Goal: Task Accomplishment & Management: Use online tool/utility

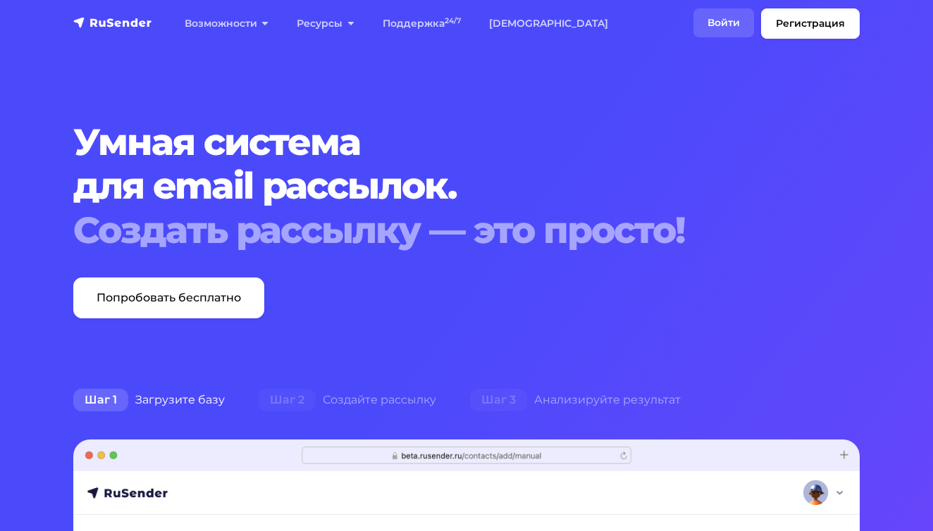
click at [738, 23] on link "Войти" at bounding box center [723, 22] width 61 height 29
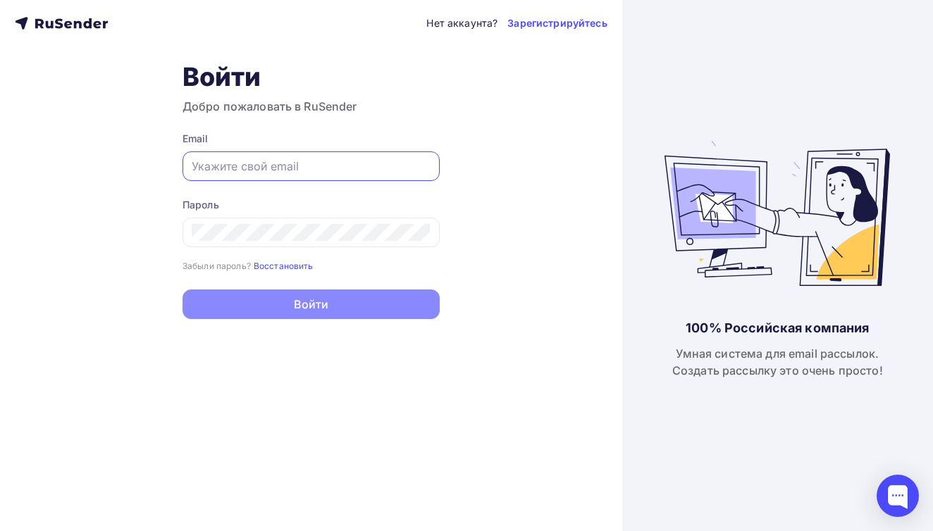
paste input "[EMAIL_ADDRESS][DOMAIN_NAME]"
type input "[EMAIL_ADDRESS][DOMAIN_NAME]"
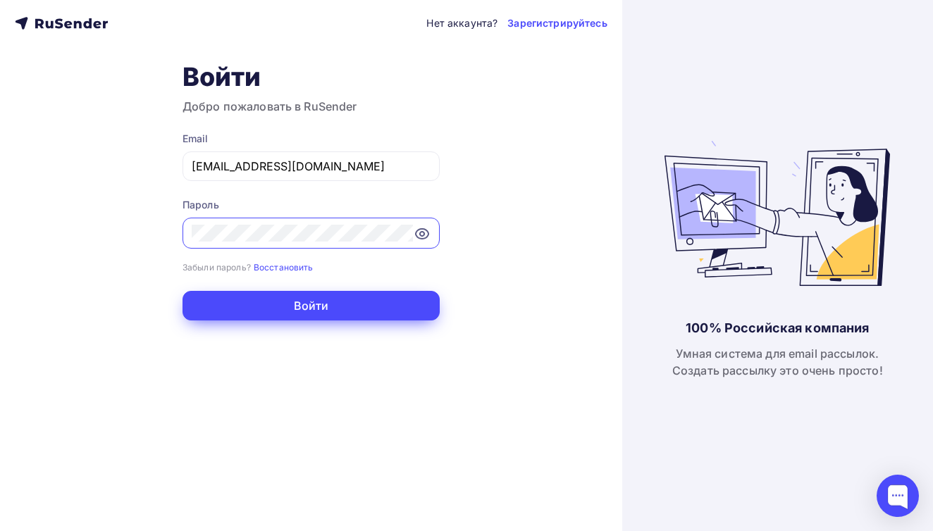
click at [330, 302] on button "Войти" at bounding box center [310, 306] width 257 height 30
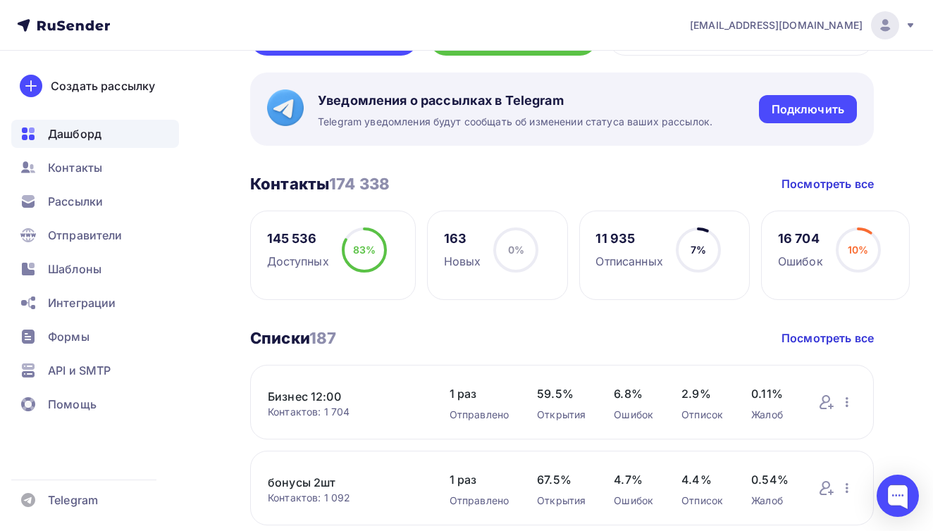
scroll to position [234, 0]
click at [78, 275] on span "Шаблоны" at bounding box center [75, 269] width 54 height 17
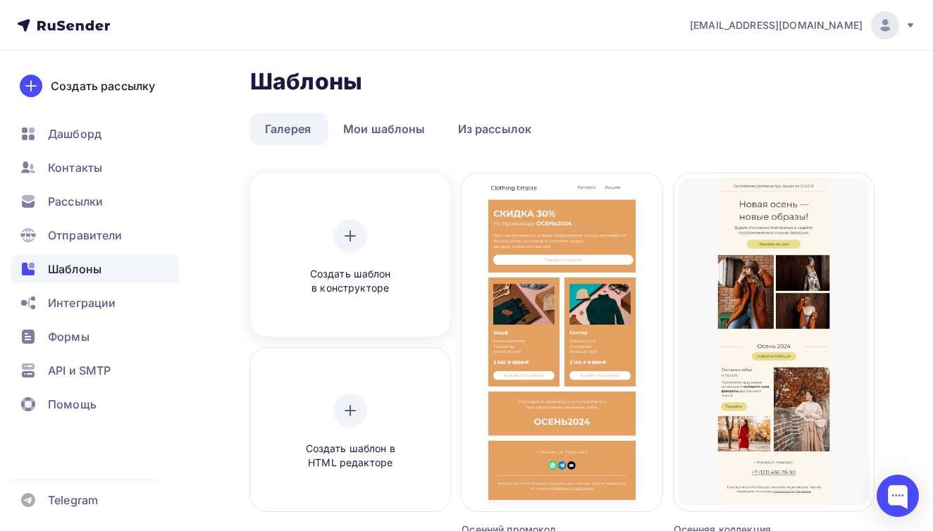
scroll to position [10, 0]
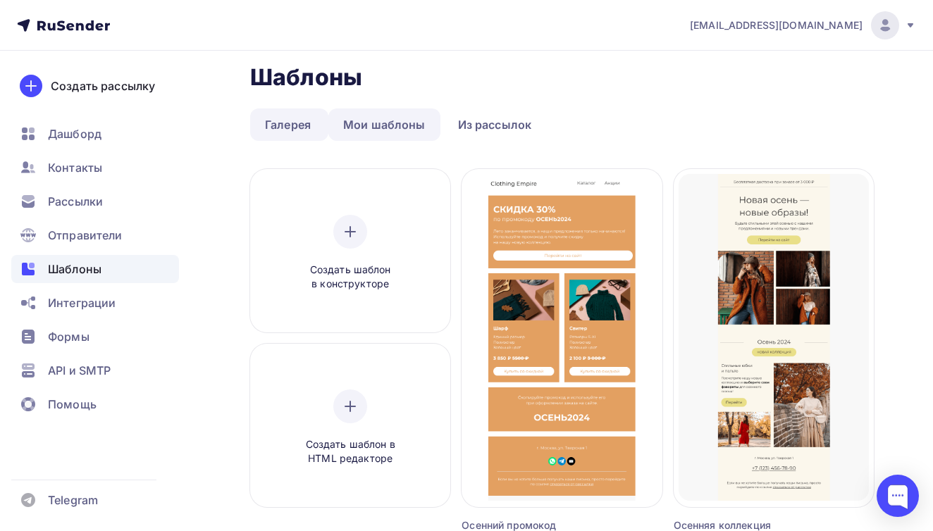
click at [401, 120] on link "Мои шаблоны" at bounding box center [384, 124] width 112 height 32
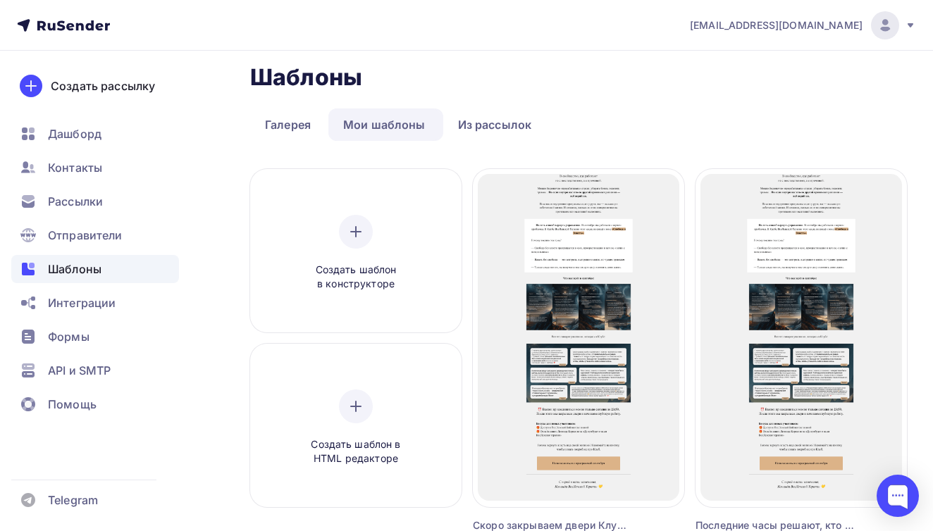
click at [389, 128] on link "Мои шаблоны" at bounding box center [384, 124] width 112 height 32
click at [465, 123] on link "Из рассылок" at bounding box center [495, 124] width 104 height 32
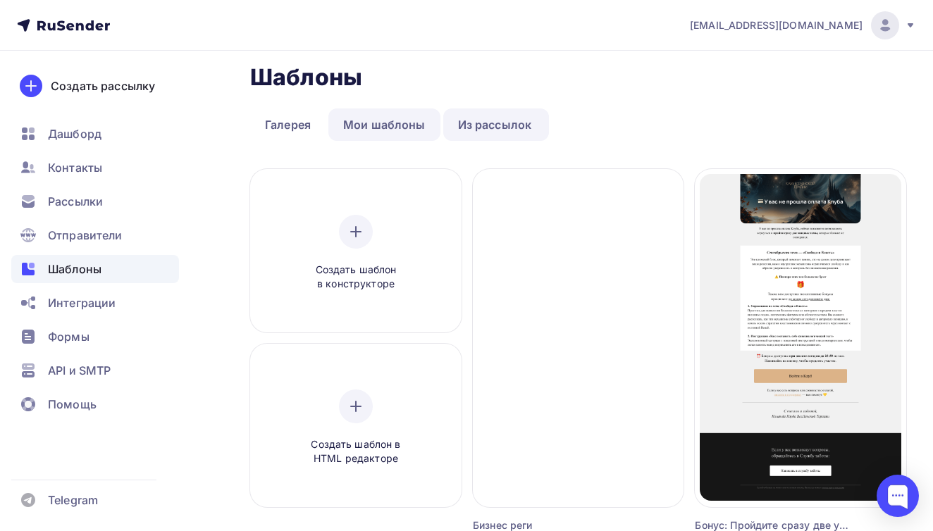
click at [411, 129] on link "Мои шаблоны" at bounding box center [384, 124] width 112 height 32
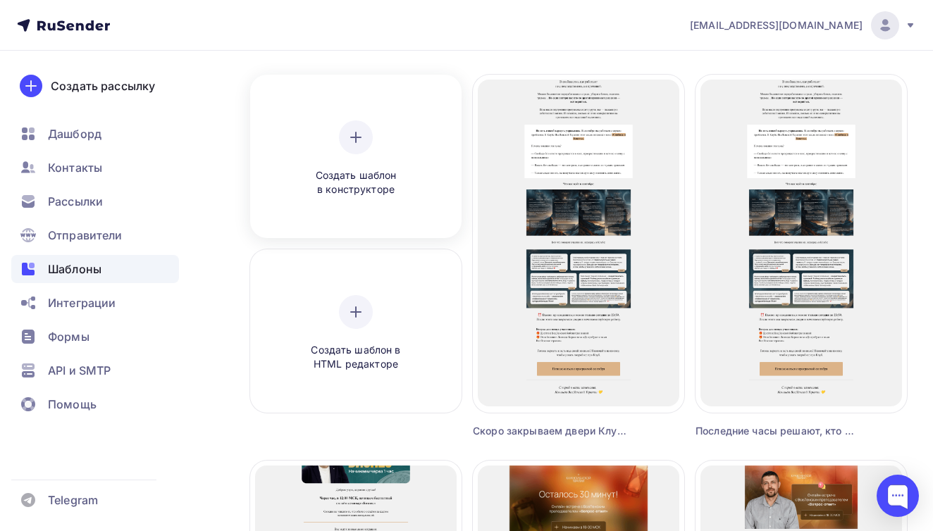
scroll to position [100, 0]
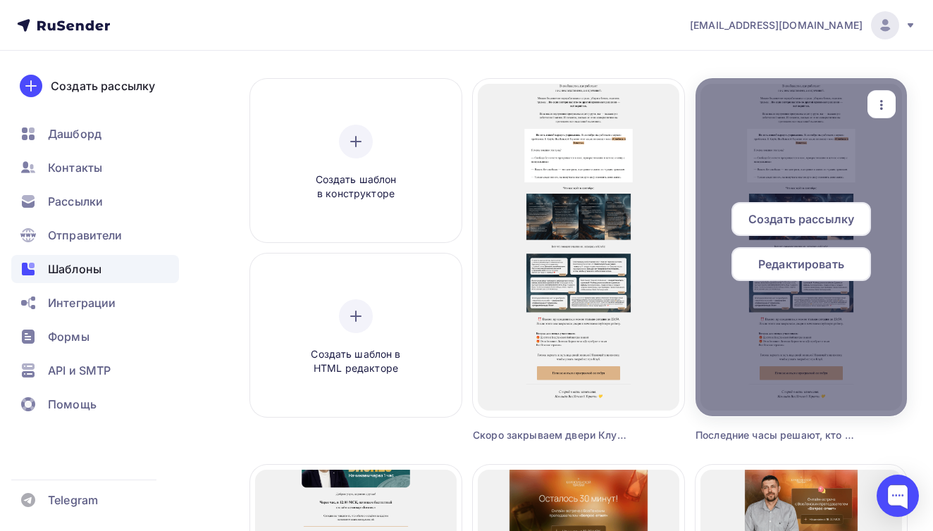
click at [737, 389] on div at bounding box center [800, 247] width 211 height 338
click at [876, 106] on icon "button" at bounding box center [881, 105] width 17 height 17
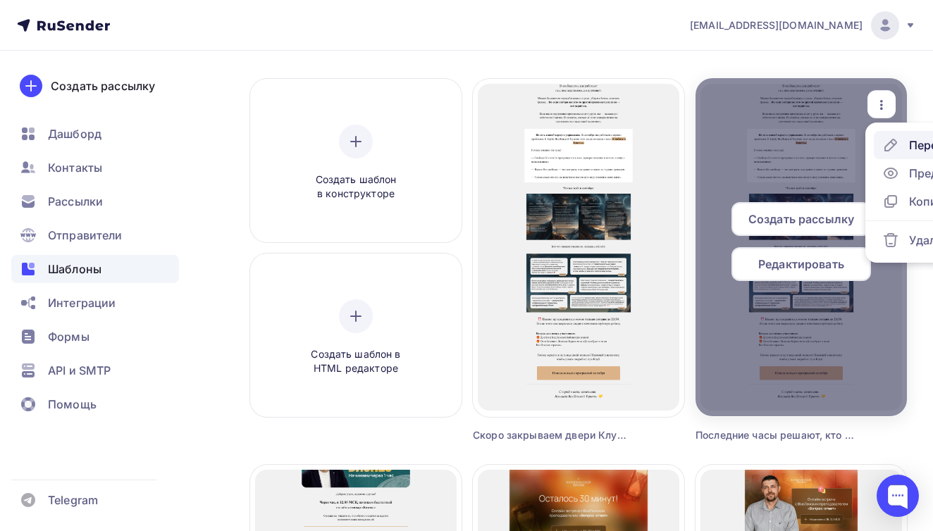
click at [890, 141] on icon at bounding box center [890, 144] width 11 height 11
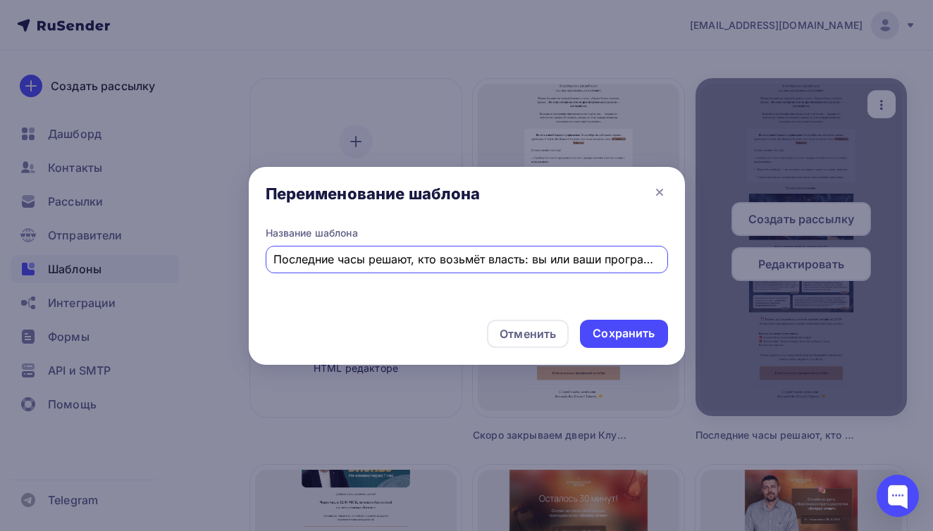
scroll to position [0, 12]
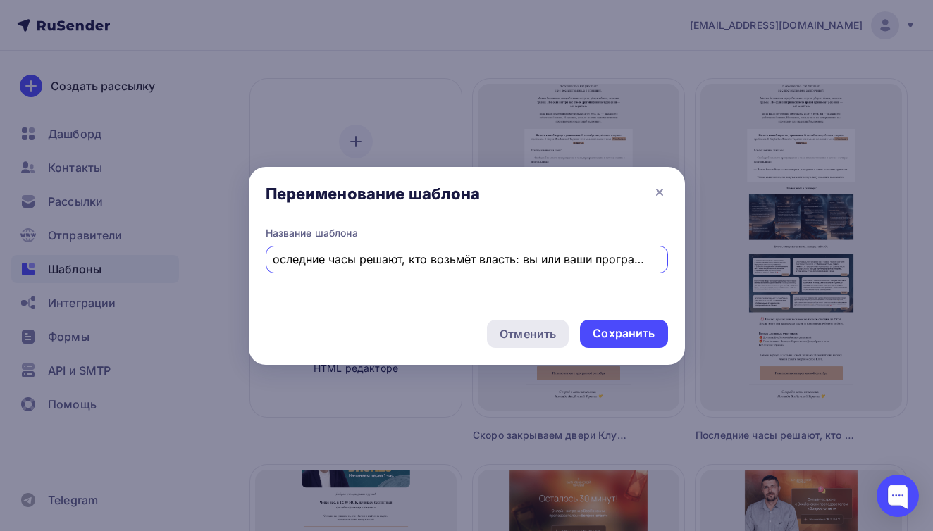
click at [522, 337] on div "Отменить" at bounding box center [527, 333] width 56 height 17
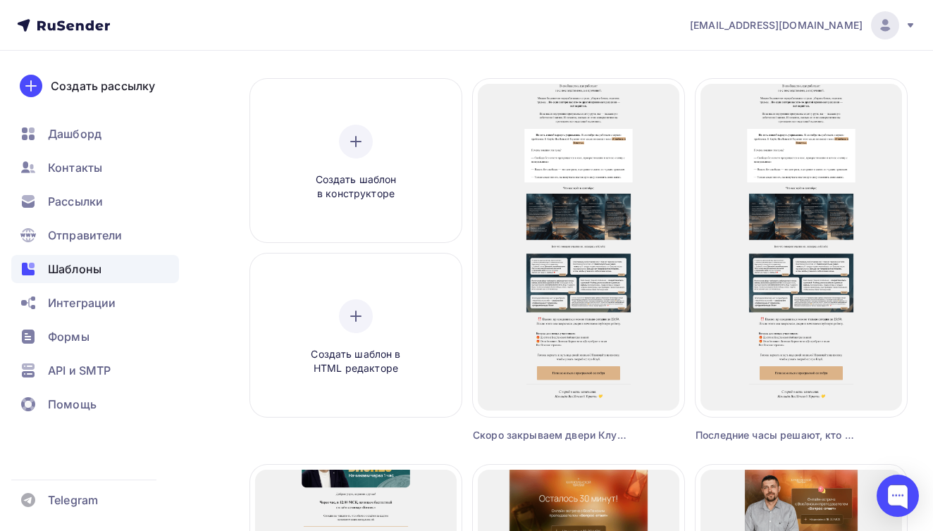
click at [712, 426] on div "Создать рассылку Редактировать Переименовать Предпросмотр Копировать Удалить По…" at bounding box center [800, 261] width 211 height 364
click at [712, 438] on div "Последние часы решают, кто возьмёт власть: вы или ваши программы" at bounding box center [774, 435] width 159 height 14
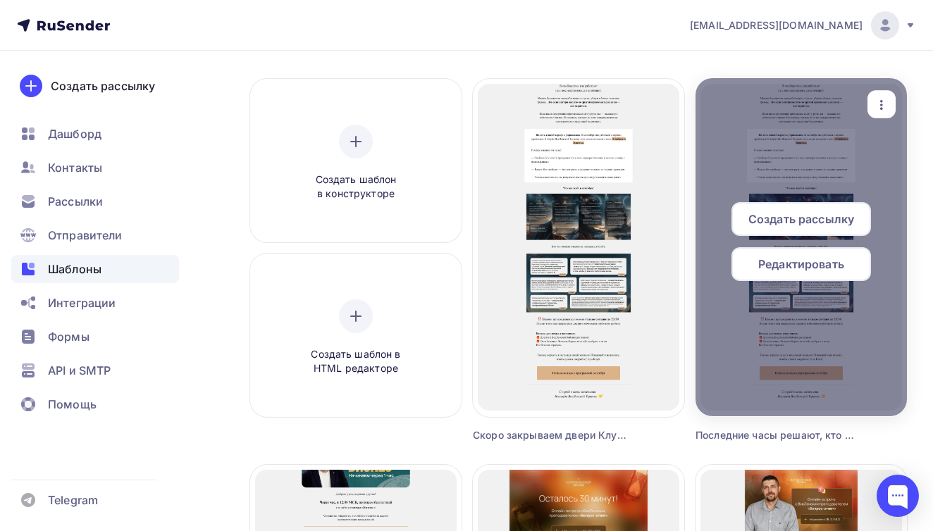
click at [728, 302] on div at bounding box center [800, 247] width 211 height 338
click at [775, 265] on span "Редактировать" at bounding box center [801, 264] width 86 height 17
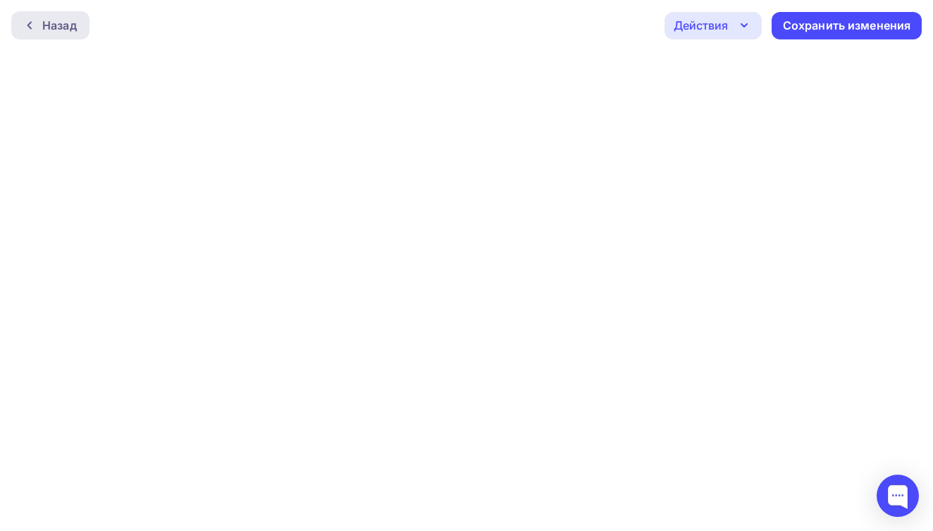
click at [48, 32] on div "Назад" at bounding box center [59, 25] width 35 height 17
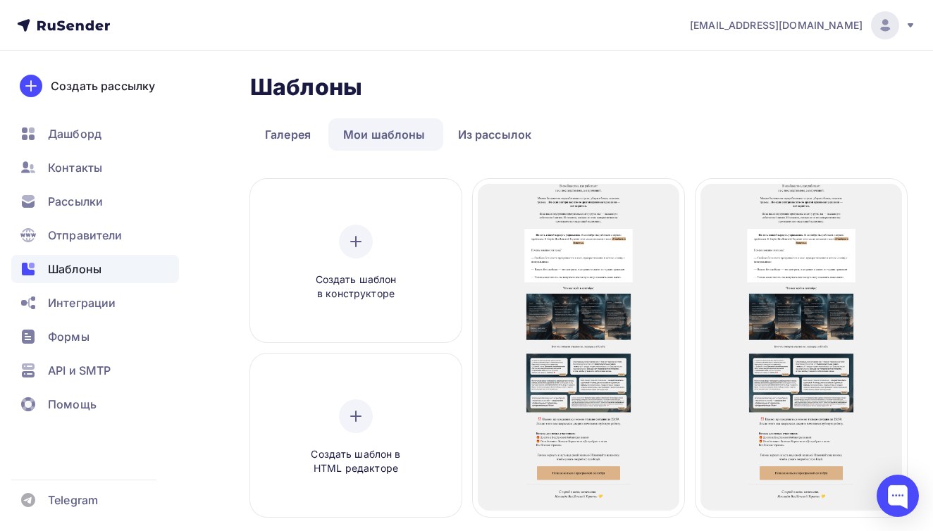
click at [69, 275] on span "Шаблоны" at bounding box center [75, 269] width 54 height 17
click at [279, 132] on link "Галерея" at bounding box center [287, 134] width 75 height 32
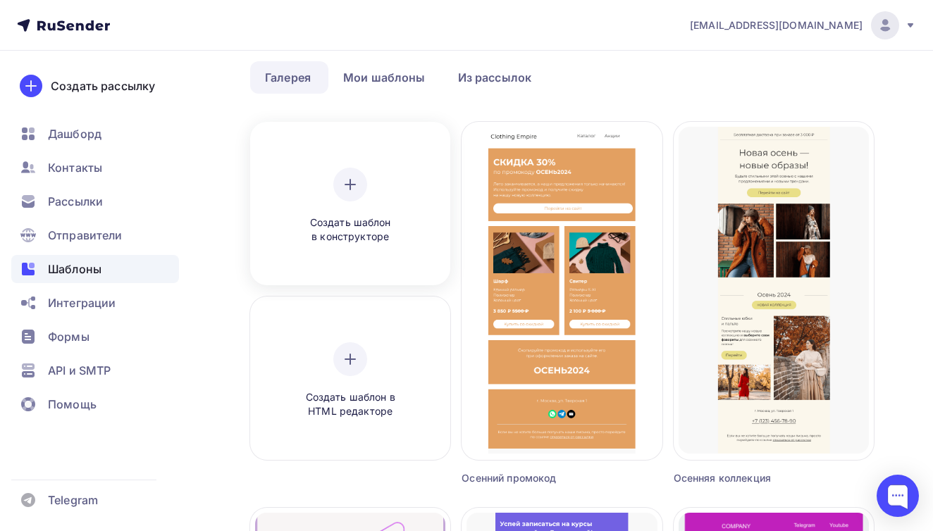
scroll to position [65, 0]
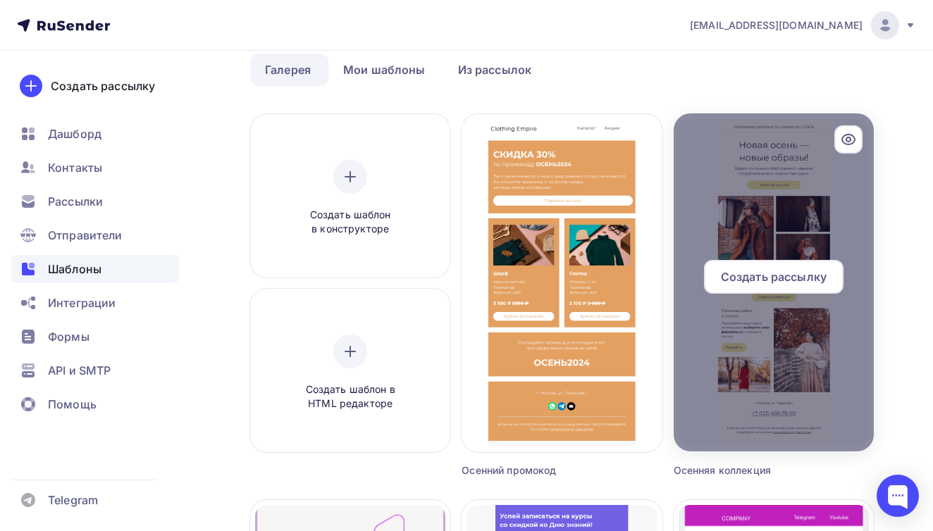
click at [731, 308] on div at bounding box center [773, 282] width 200 height 338
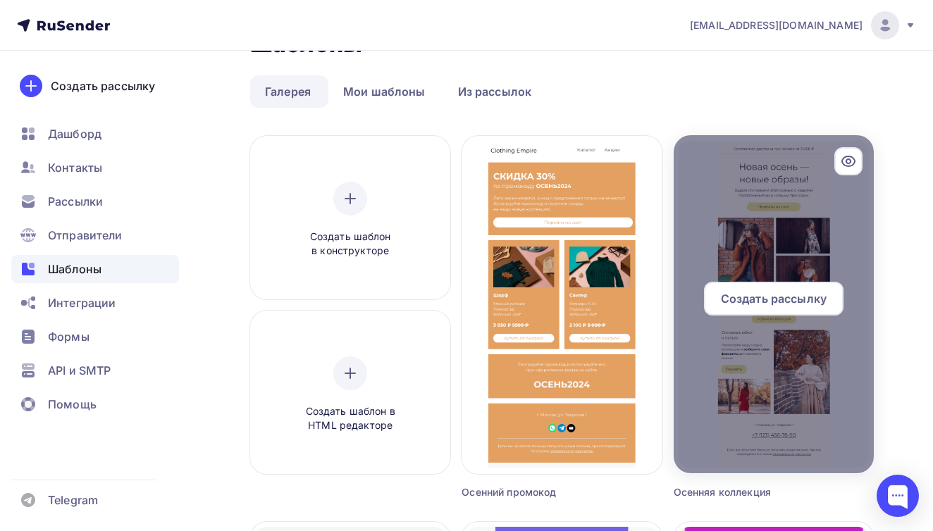
scroll to position [42, 0]
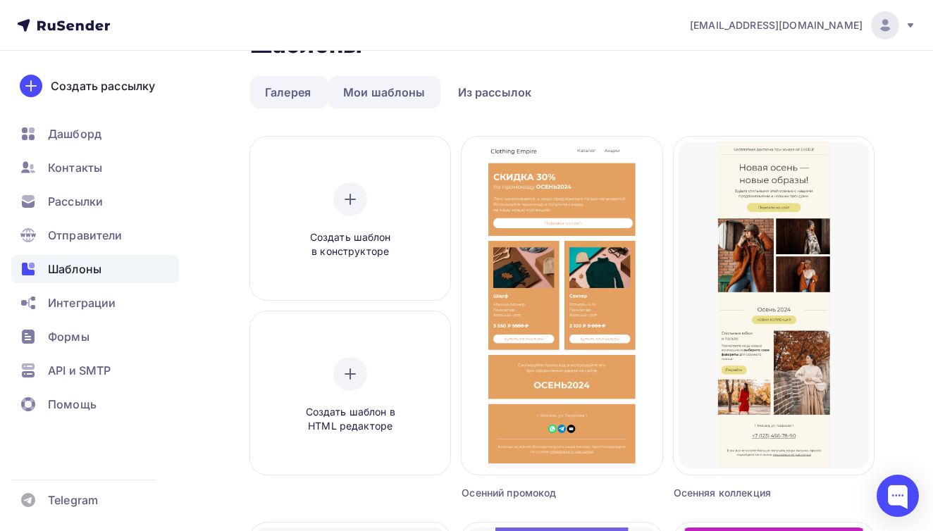
click at [403, 96] on link "Мои шаблоны" at bounding box center [384, 92] width 112 height 32
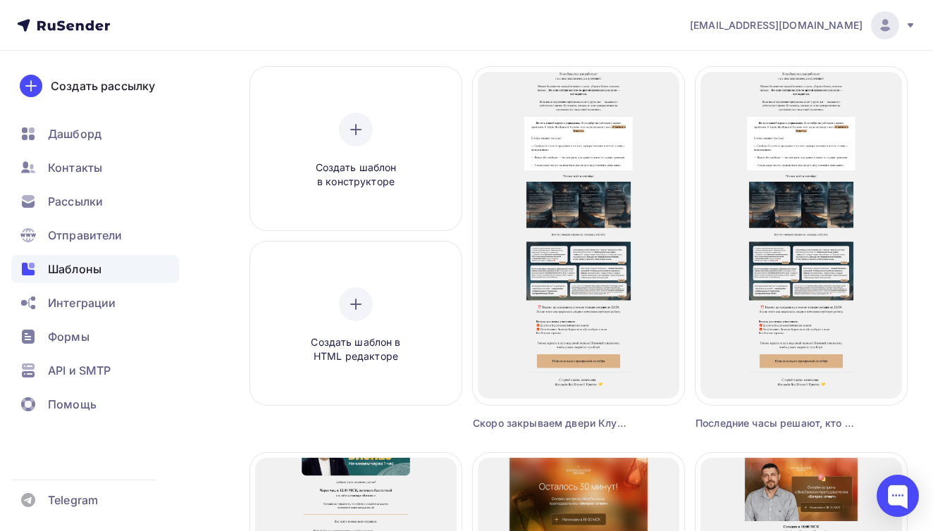
scroll to position [103, 0]
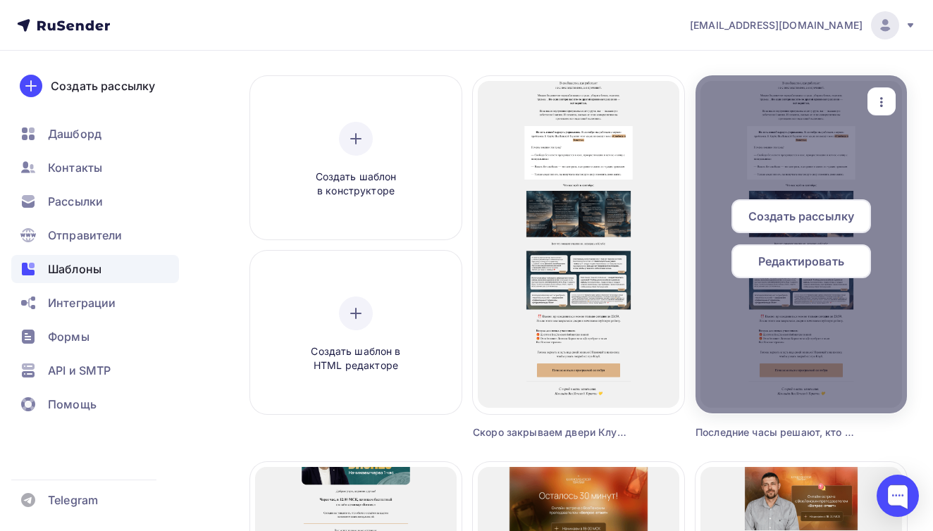
click at [765, 260] on span "Редактировать" at bounding box center [801, 261] width 86 height 17
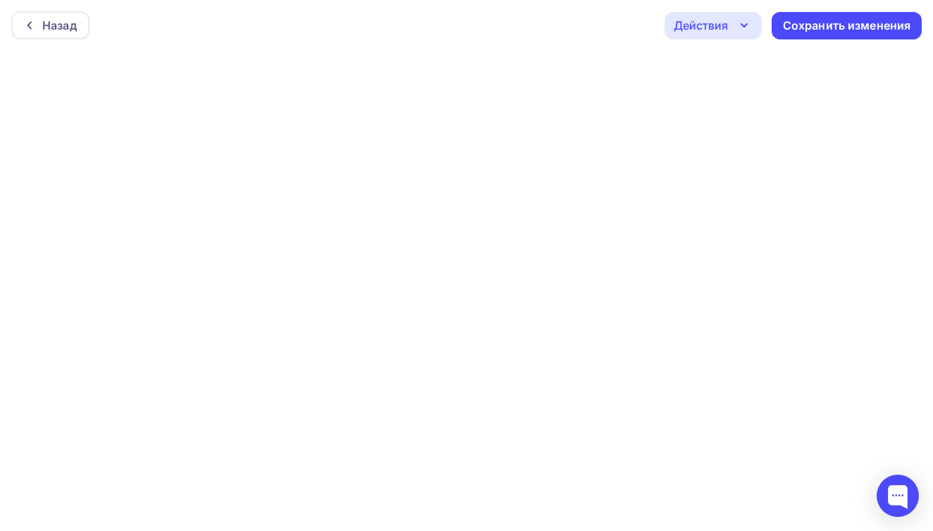
click at [737, 14] on div "Действия" at bounding box center [712, 25] width 97 height 27
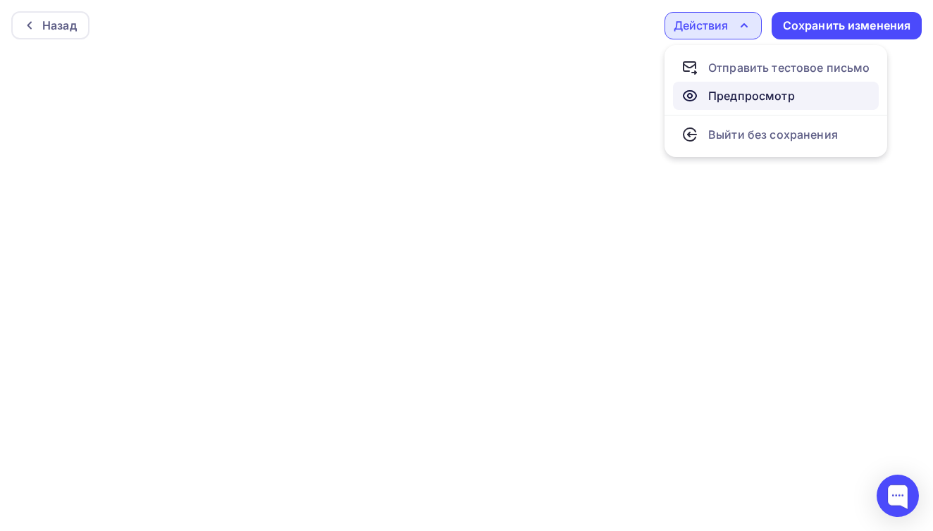
click at [741, 101] on div "Предпросмотр" at bounding box center [751, 95] width 87 height 17
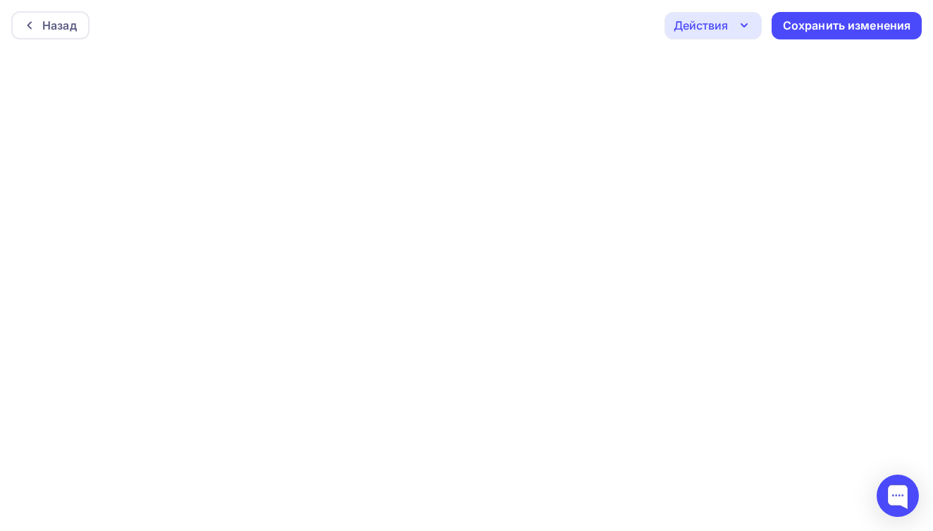
click at [708, 28] on div "Действия" at bounding box center [700, 25] width 54 height 17
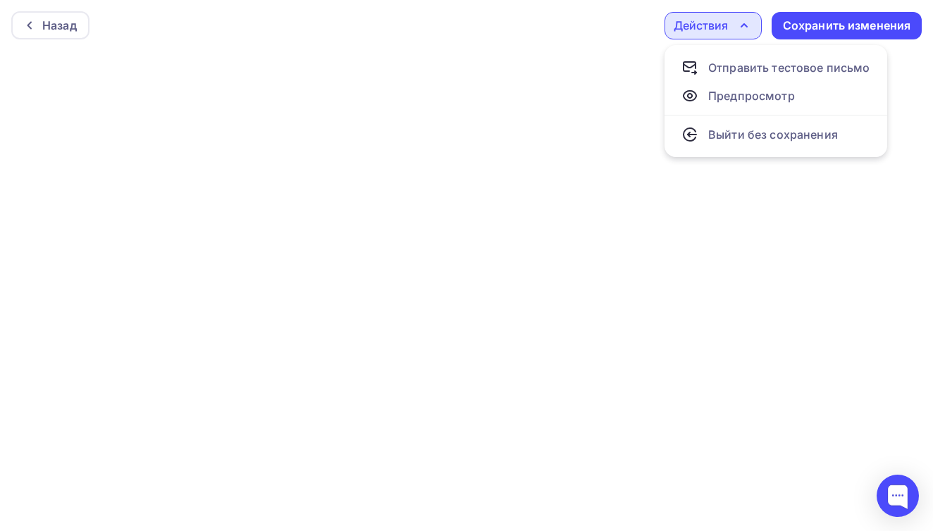
click at [733, 32] on div "Действия" at bounding box center [712, 25] width 97 height 27
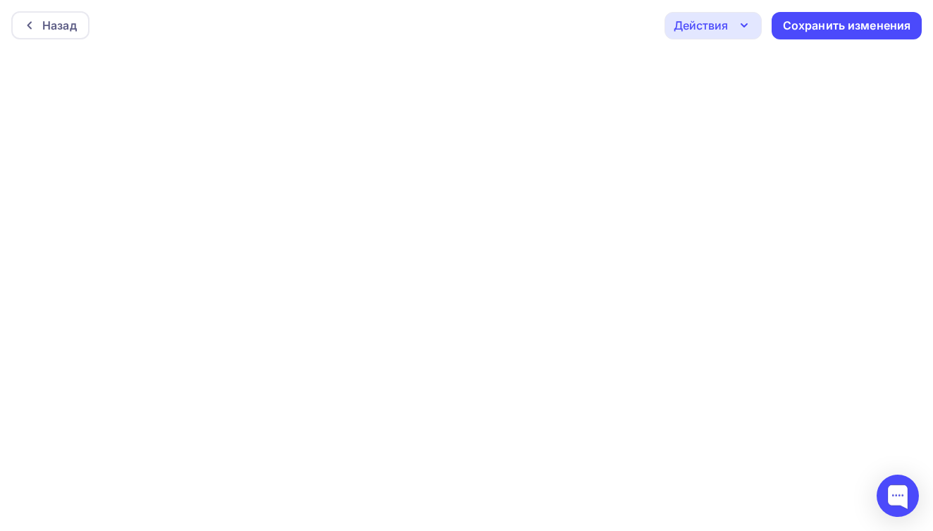
click at [733, 32] on div "Действия" at bounding box center [712, 25] width 97 height 27
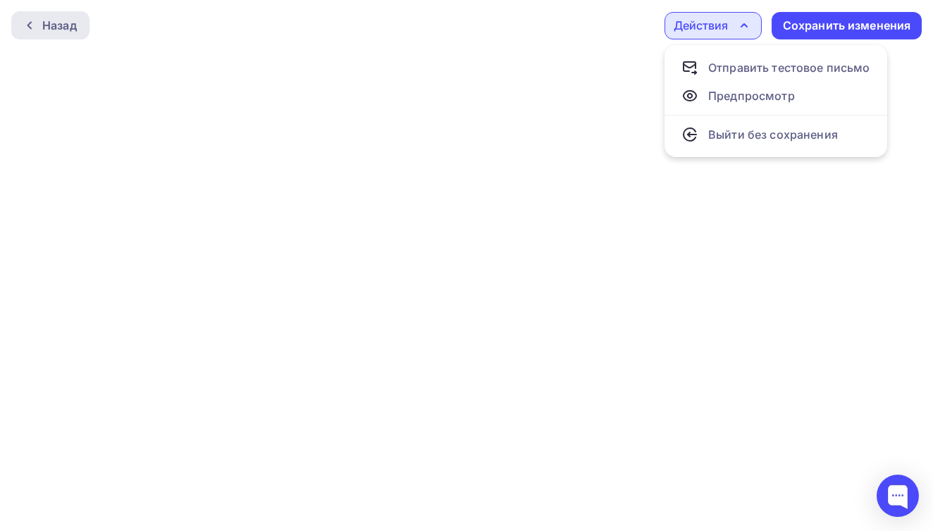
click at [44, 20] on div "Назад" at bounding box center [59, 25] width 35 height 17
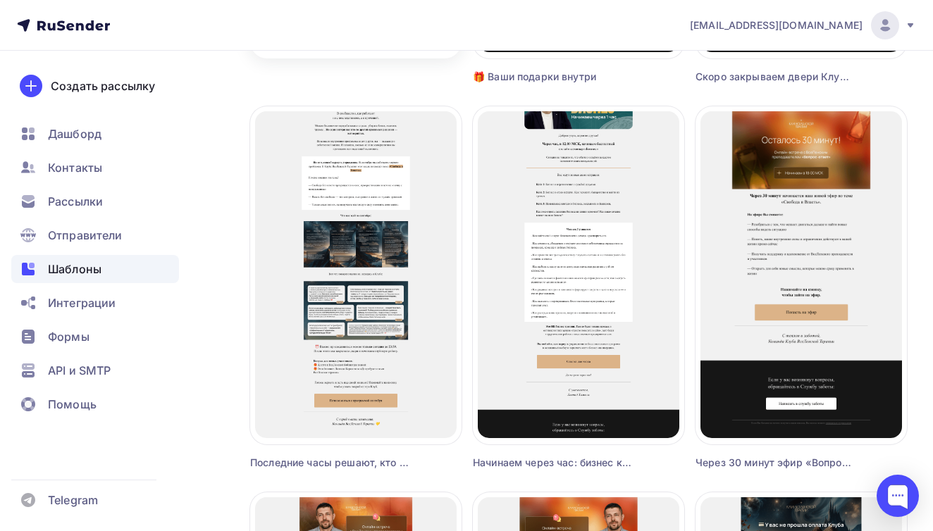
scroll to position [466, 0]
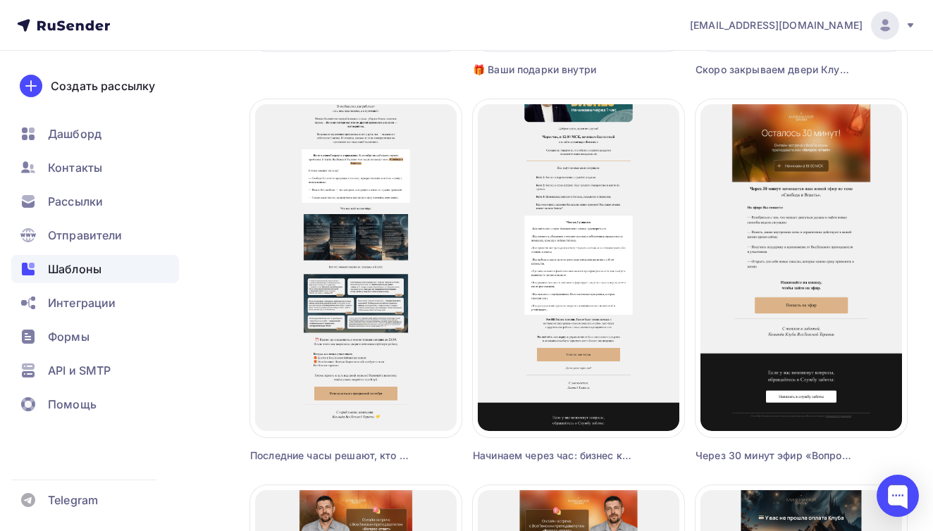
click at [709, 72] on div "Скоро закрываем двери Клуба. Вы с нами?" at bounding box center [774, 70] width 159 height 14
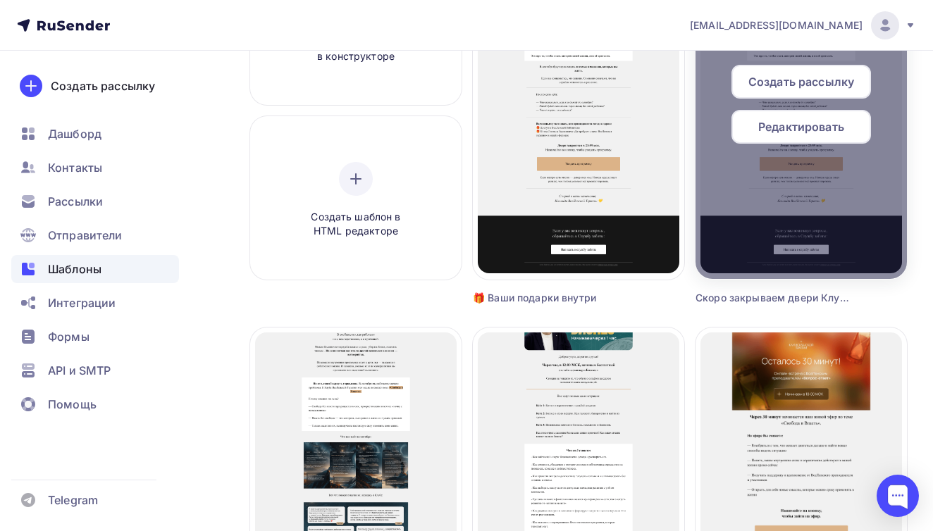
scroll to position [236, 0]
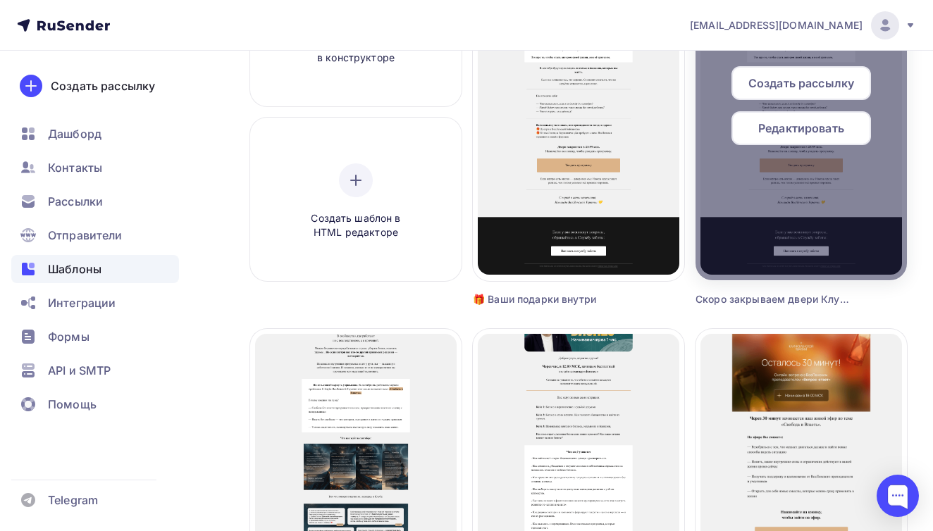
click at [761, 79] on span "Создать рассылку" at bounding box center [801, 83] width 106 height 17
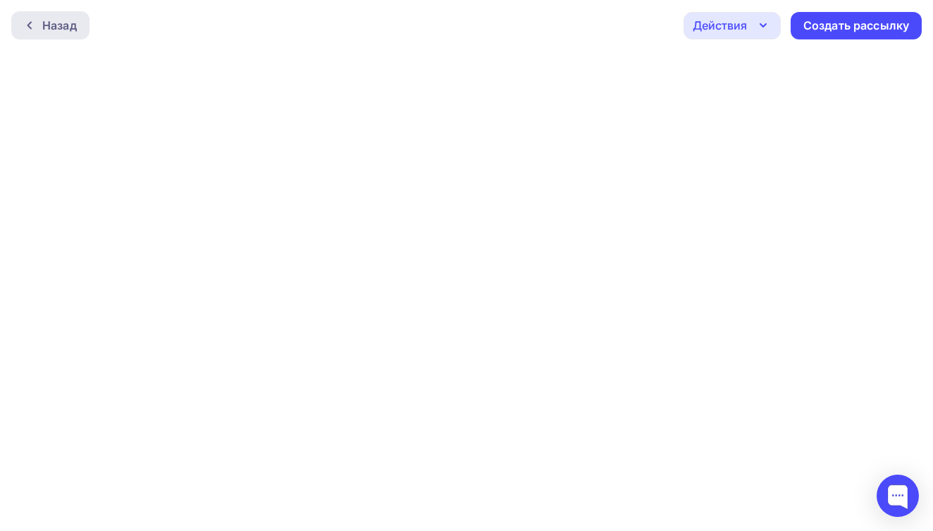
click at [74, 27] on div "Назад" at bounding box center [59, 25] width 35 height 17
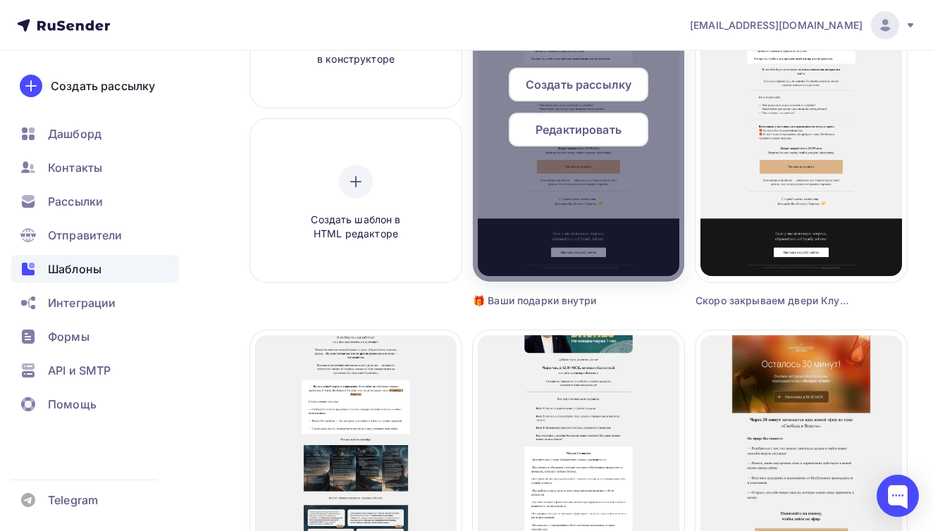
scroll to position [232, 0]
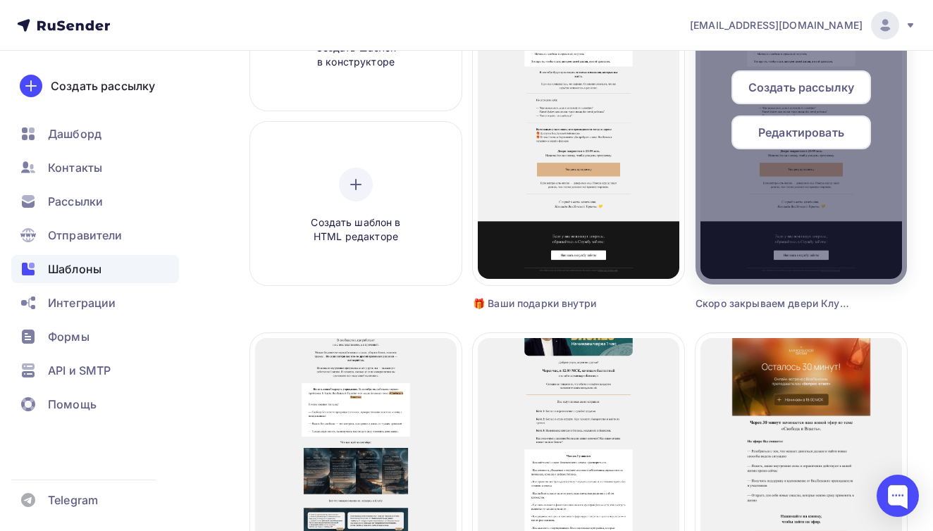
click at [779, 79] on span "Создать рассылку" at bounding box center [801, 87] width 106 height 17
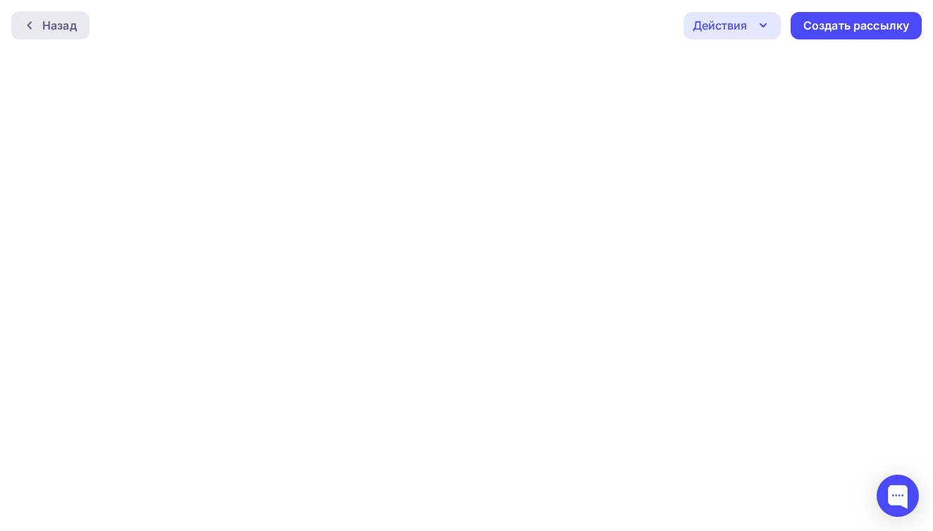
click at [66, 25] on div "Назад" at bounding box center [59, 25] width 35 height 17
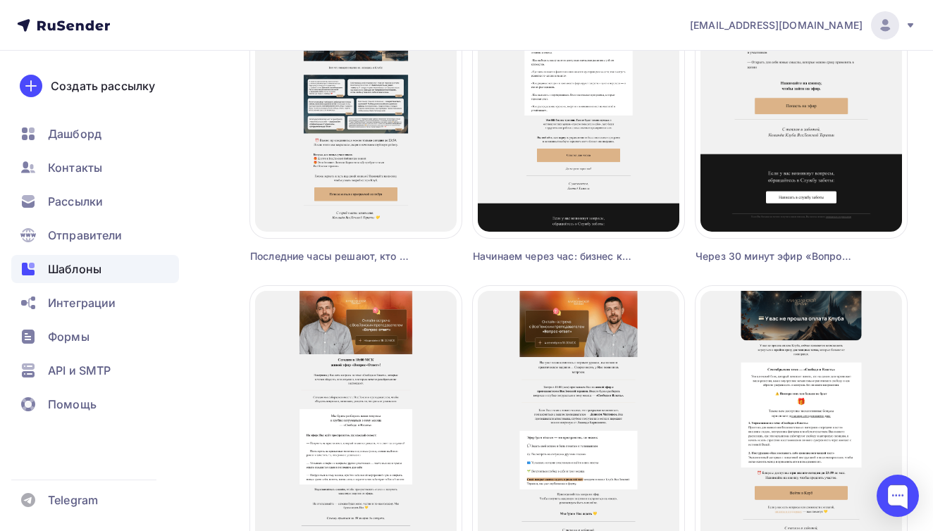
scroll to position [669, 0]
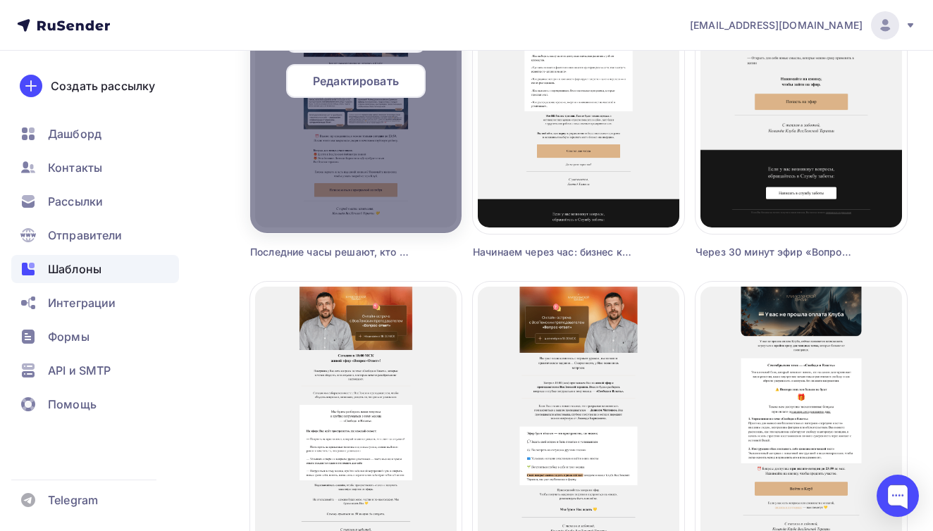
click at [352, 179] on div at bounding box center [355, 64] width 211 height 338
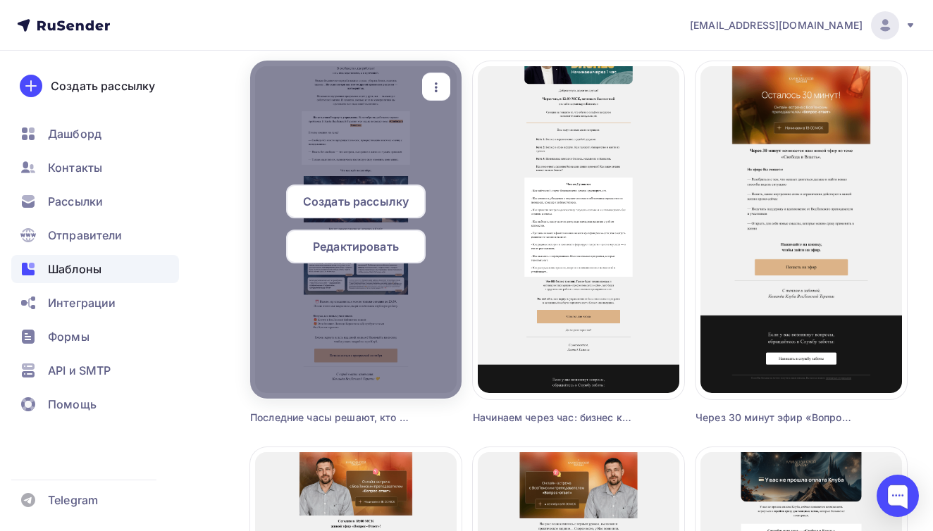
scroll to position [426, 0]
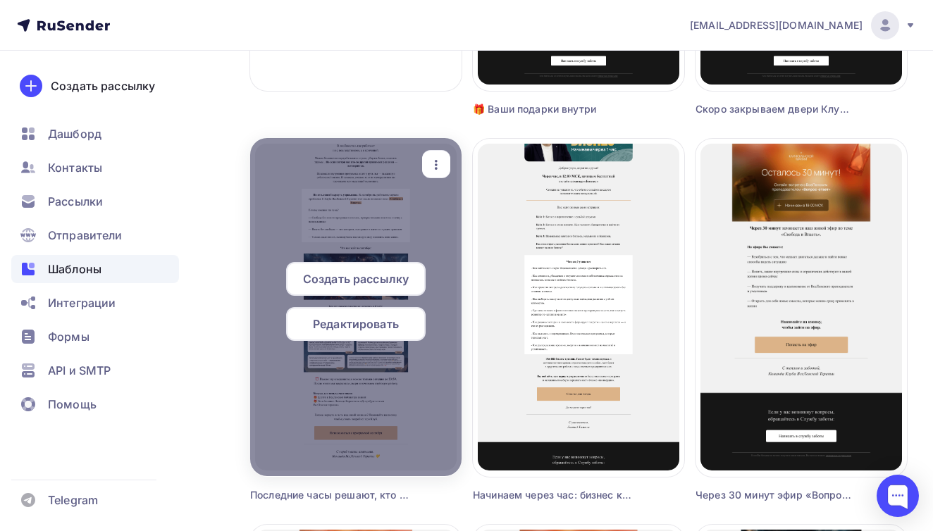
click at [351, 330] on span "Редактировать" at bounding box center [356, 324] width 86 height 17
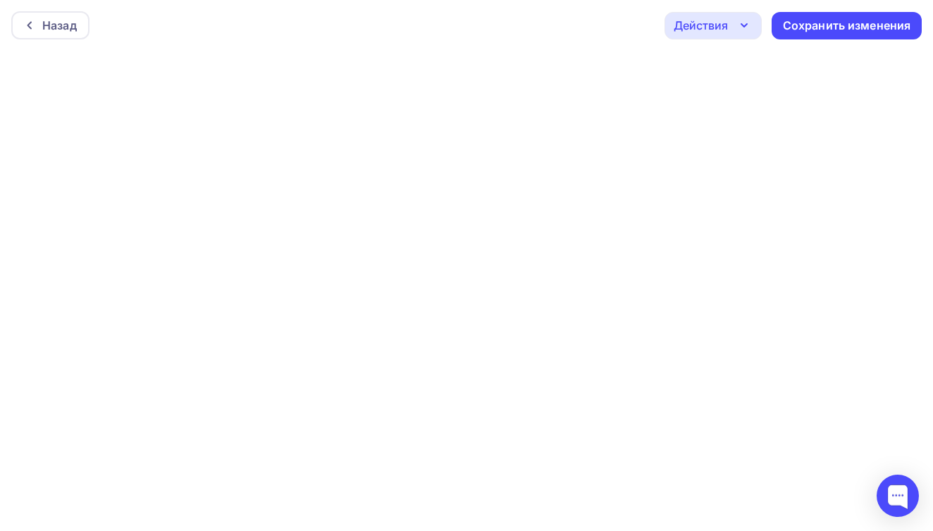
click at [725, 23] on div "Действия" at bounding box center [700, 25] width 54 height 17
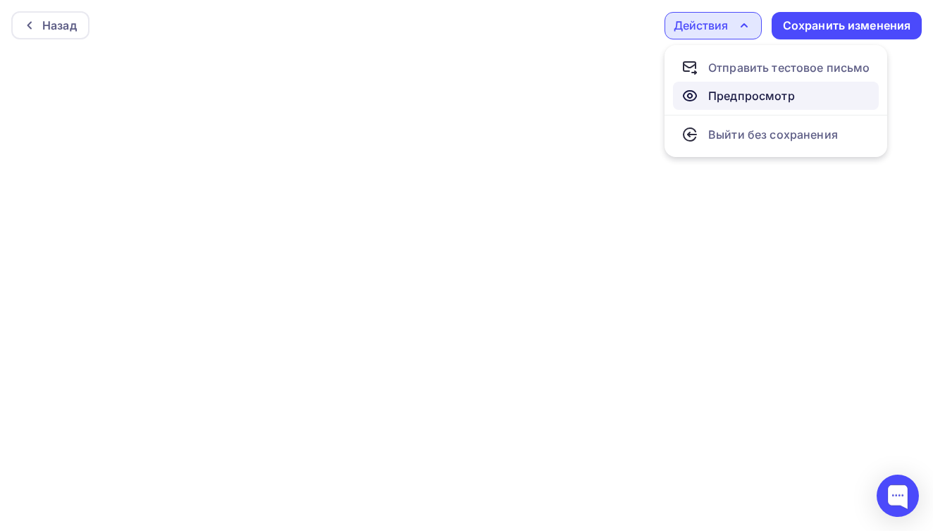
click at [696, 96] on icon at bounding box center [689, 95] width 17 height 17
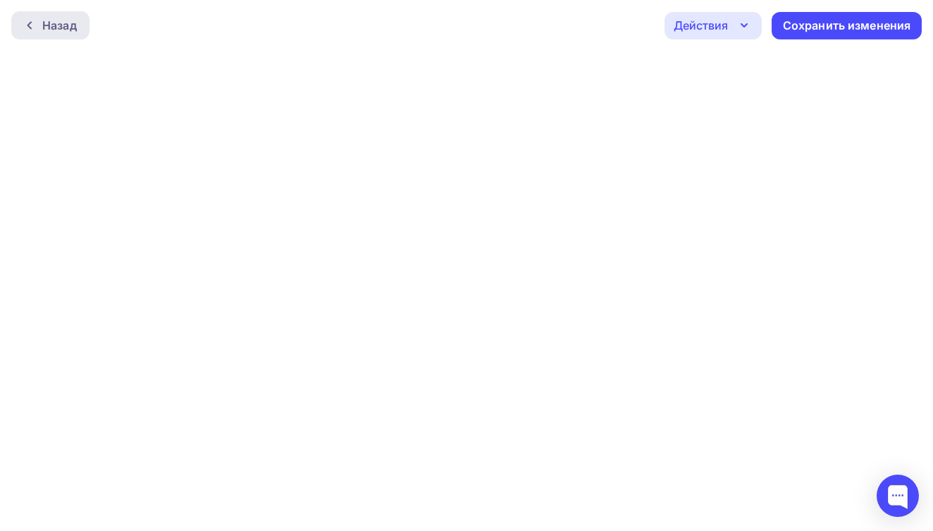
click at [30, 27] on icon at bounding box center [29, 26] width 4 height 8
